Goal: Information Seeking & Learning: Learn about a topic

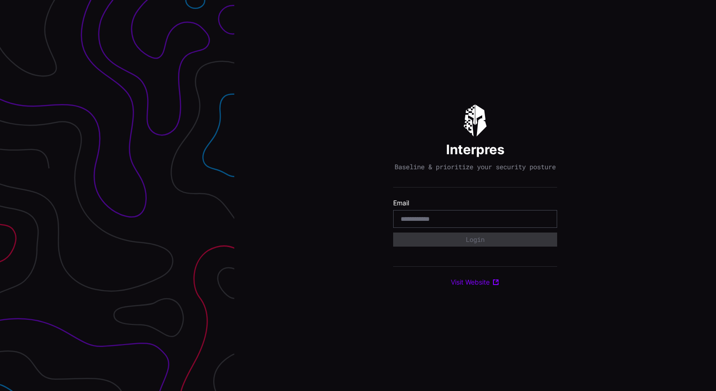
click at [448, 223] on input "email" at bounding box center [474, 219] width 149 height 8
type input "**********"
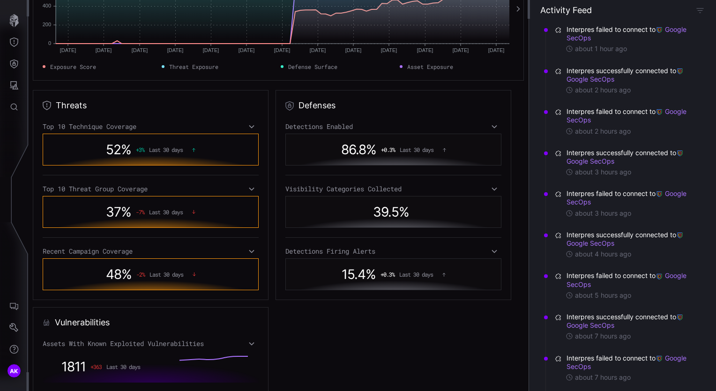
scroll to position [186, 0]
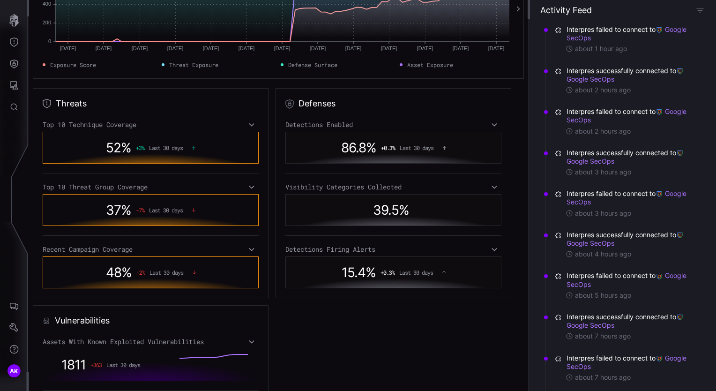
click at [251, 125] on icon at bounding box center [251, 124] width 7 height 7
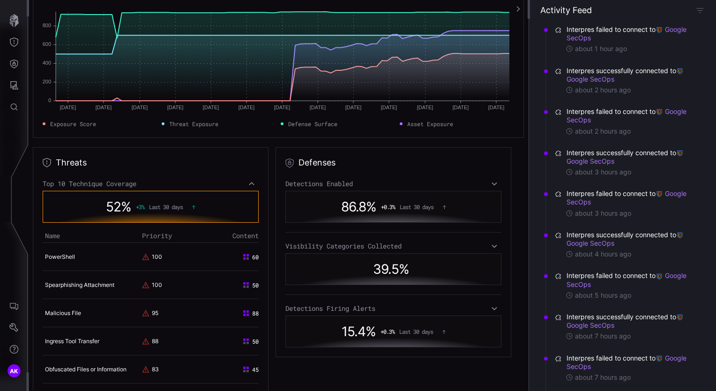
scroll to position [127, 0]
click at [17, 37] on icon "Threat Exposure" at bounding box center [13, 41] width 9 height 9
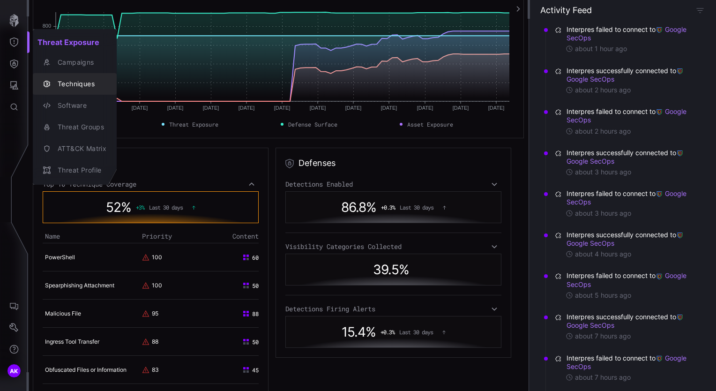
click at [75, 81] on div "Techniques" at bounding box center [79, 84] width 53 height 12
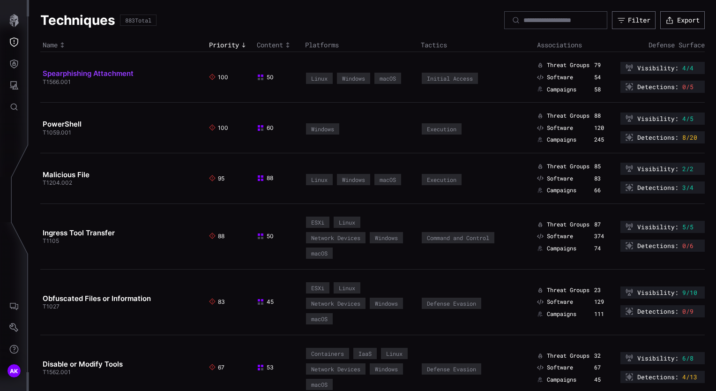
click at [100, 74] on link "Spearphishing Attachment" at bounding box center [88, 73] width 91 height 9
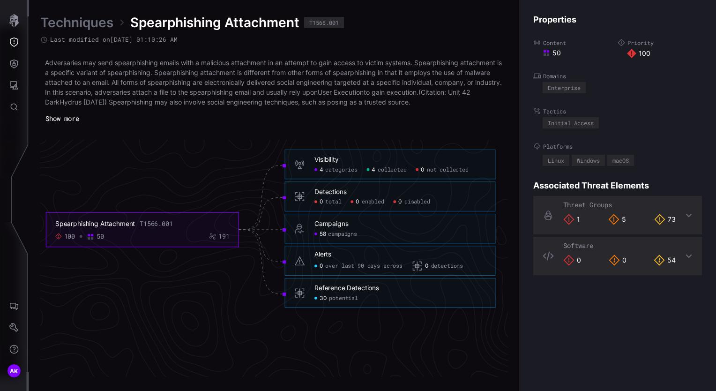
scroll to position [2020, 472]
click at [325, 166] on span "categories" at bounding box center [341, 167] width 32 height 7
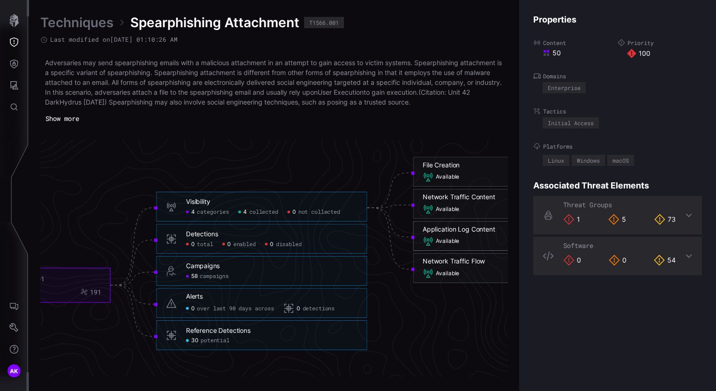
scroll to position [1994, 472]
click at [234, 241] on span "enabled" at bounding box center [244, 242] width 22 height 7
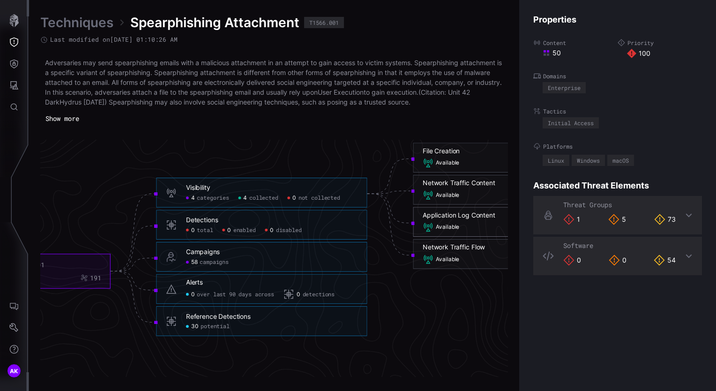
scroll to position [2008, 472]
drag, startPoint x: 194, startPoint y: 220, endPoint x: 229, endPoint y: 213, distance: 35.4
click at [229, 213] on div "Detections 0 total 0 enabled 0 disabled" at bounding box center [261, 223] width 211 height 30
drag, startPoint x: 229, startPoint y: 213, endPoint x: 216, endPoint y: 229, distance: 20.6
click at [216, 229] on div "0 total 0 enabled 0 disabled" at bounding box center [271, 228] width 171 height 7
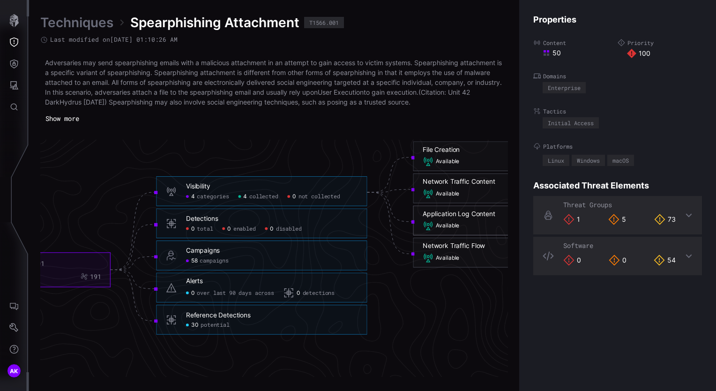
scroll to position [2027, 472]
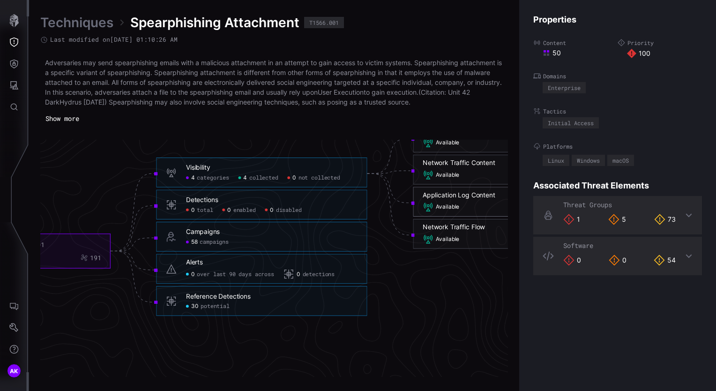
click at [208, 243] on span "campaigns" at bounding box center [214, 241] width 29 height 7
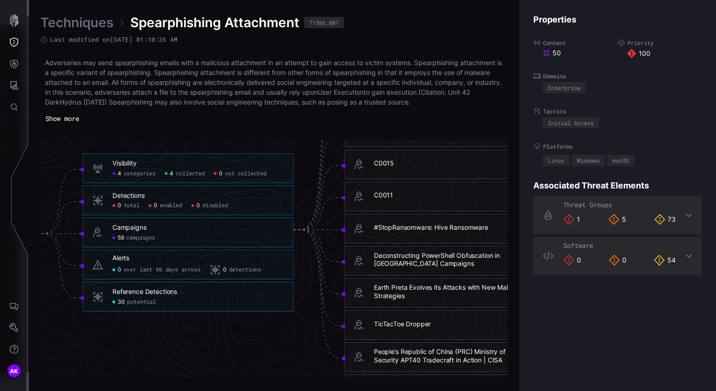
scroll to position [2019, 541]
click at [136, 300] on span "potential" at bounding box center [143, 300] width 29 height 7
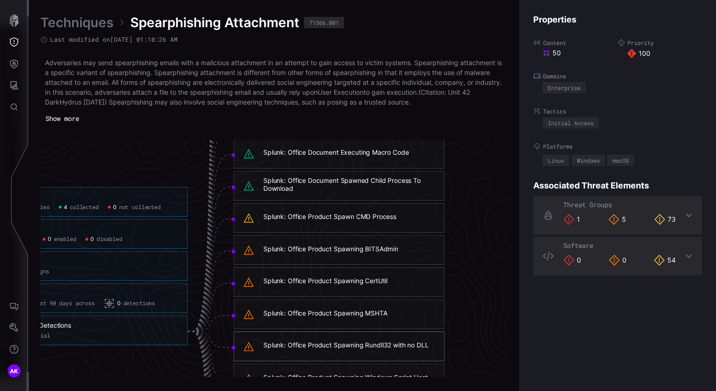
scroll to position [1901, 651]
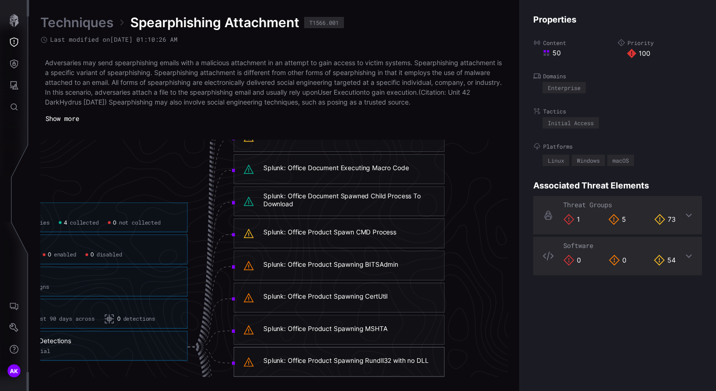
click at [313, 260] on div "Splunk: Office Product Spawning BITSAdmin" at bounding box center [330, 264] width 135 height 8
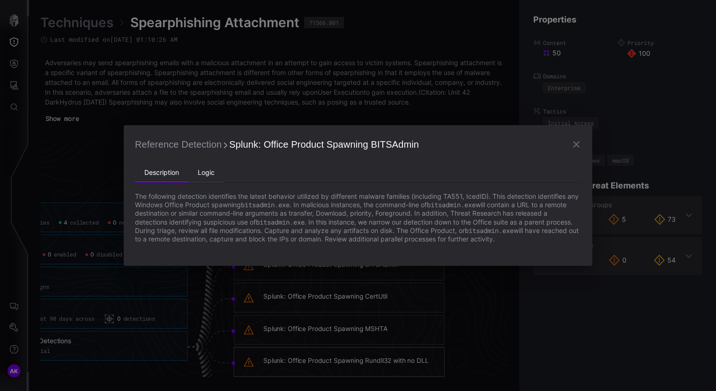
click at [211, 172] on li "Logic" at bounding box center [206, 172] width 36 height 19
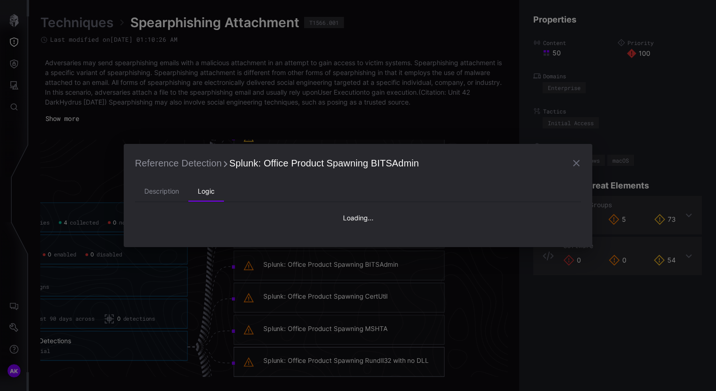
type textarea "**********"
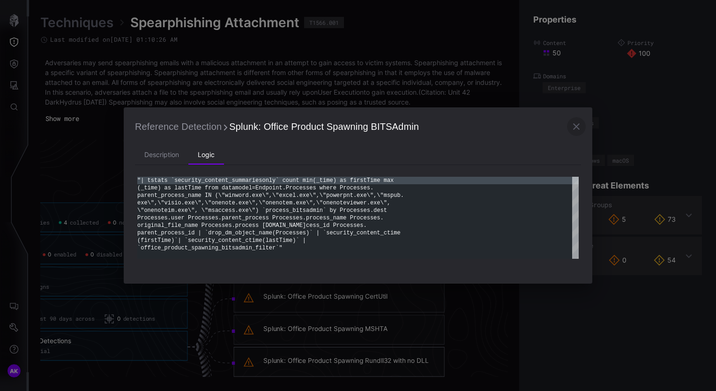
click at [579, 125] on icon "button" at bounding box center [575, 126] width 11 height 11
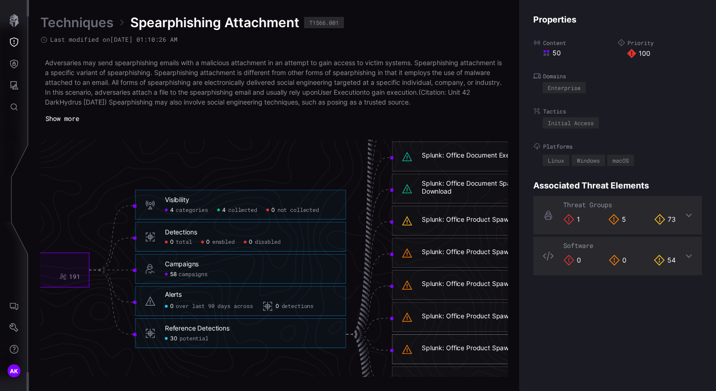
scroll to position [1914, 494]
click at [16, 28] on button "button" at bounding box center [13, 21] width 27 height 22
